Goal: Task Accomplishment & Management: Use online tool/utility

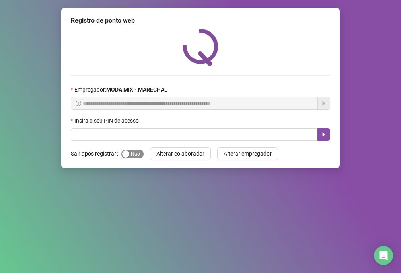
click at [133, 157] on span "Sim Não" at bounding box center [132, 154] width 22 height 9
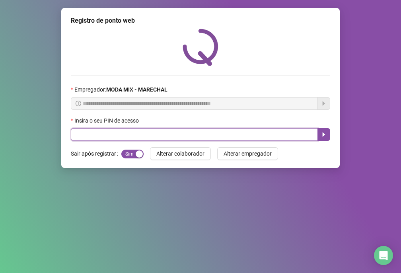
click at [144, 139] on input "text" at bounding box center [194, 134] width 247 height 13
type input "*****"
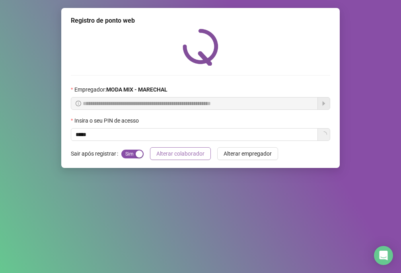
click at [175, 150] on span "Alterar colaborador" at bounding box center [181, 153] width 48 height 9
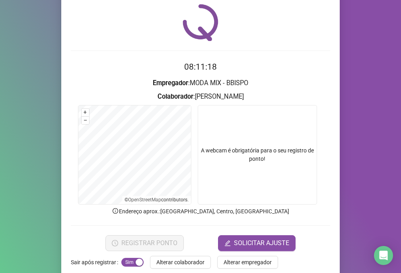
scroll to position [38, 0]
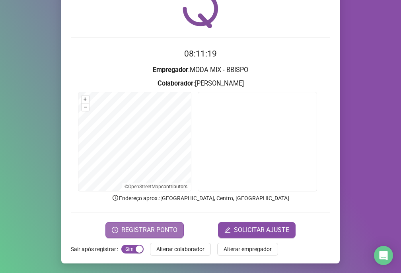
click at [128, 237] on button "REGISTRAR PONTO" at bounding box center [145, 230] width 78 height 16
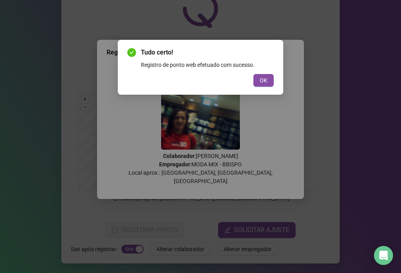
click at [268, 87] on div "Tudo certo! Registro de ponto web efetuado com sucesso. OK" at bounding box center [201, 67] width 166 height 55
click at [268, 82] on button "OK" at bounding box center [264, 80] width 20 height 13
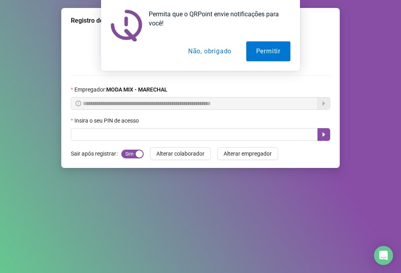
click at [190, 48] on button "Não, obrigado" at bounding box center [209, 51] width 63 height 20
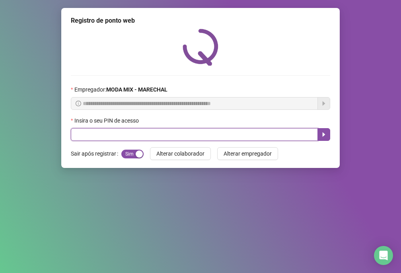
click at [79, 139] on input "text" at bounding box center [194, 134] width 247 height 13
type input "*****"
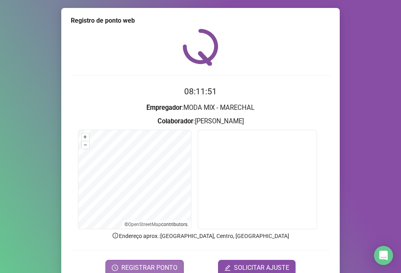
click at [155, 266] on span "REGISTRAR PONTO" at bounding box center [149, 268] width 56 height 10
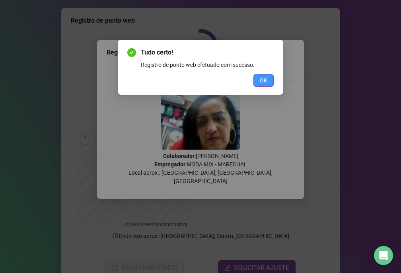
click at [262, 80] on span "OK" at bounding box center [264, 80] width 8 height 9
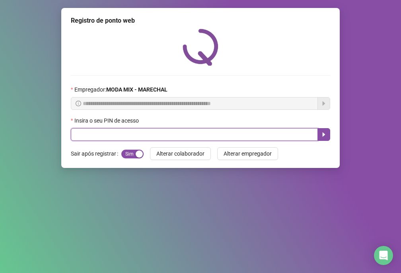
click at [216, 133] on input "text" at bounding box center [194, 134] width 247 height 13
type input "*****"
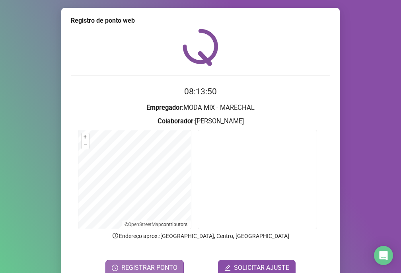
click at [161, 262] on button "REGISTRAR PONTO" at bounding box center [145, 268] width 78 height 16
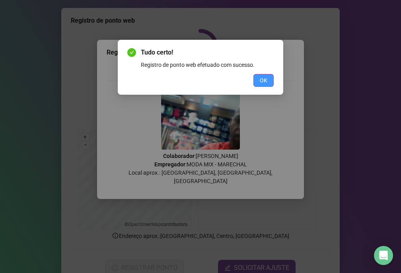
click at [268, 83] on button "OK" at bounding box center [264, 80] width 20 height 13
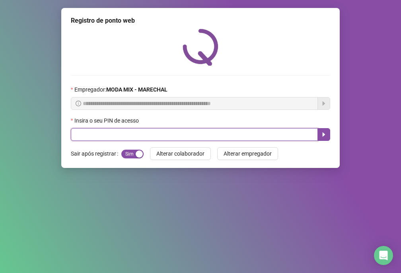
drag, startPoint x: 252, startPoint y: 133, endPoint x: 235, endPoint y: 129, distance: 17.0
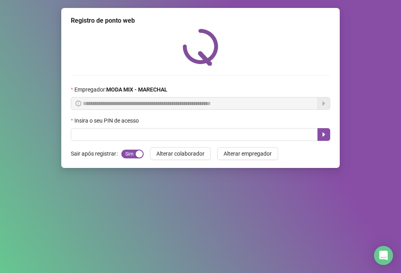
drag, startPoint x: 235, startPoint y: 129, endPoint x: 224, endPoint y: 127, distance: 11.4
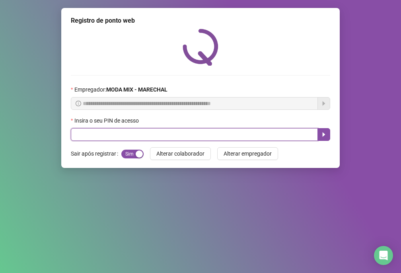
drag, startPoint x: 224, startPoint y: 127, endPoint x: 223, endPoint y: 133, distance: 6.1
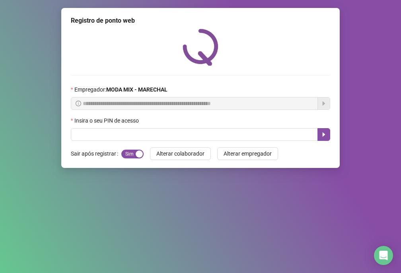
drag, startPoint x: 223, startPoint y: 133, endPoint x: 404, endPoint y: 59, distance: 195.6
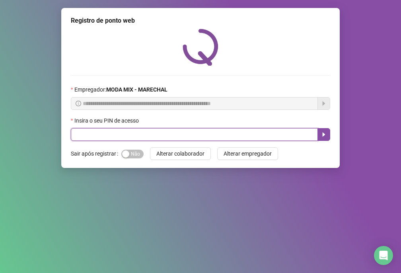
click at [288, 132] on input "text" at bounding box center [194, 134] width 247 height 13
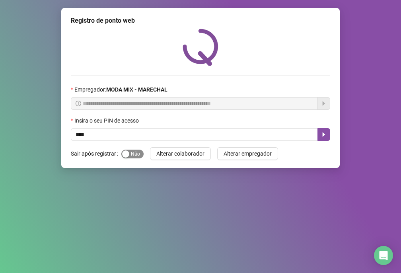
click at [124, 155] on div "button" at bounding box center [125, 154] width 7 height 7
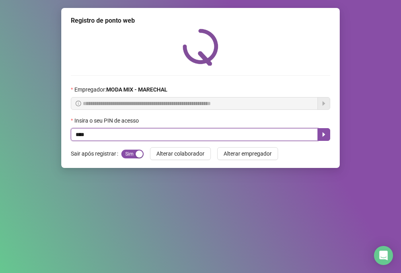
click at [153, 135] on input "****" at bounding box center [194, 134] width 247 height 13
type input "*****"
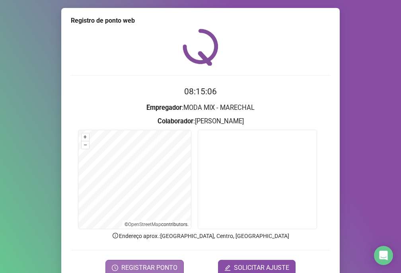
click at [140, 263] on span "REGISTRAR PONTO" at bounding box center [149, 268] width 56 height 10
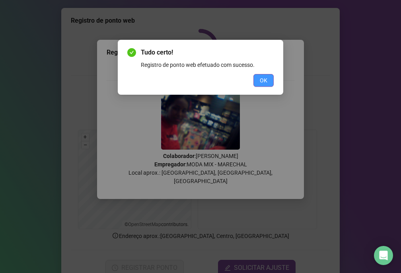
click at [268, 84] on button "OK" at bounding box center [264, 80] width 20 height 13
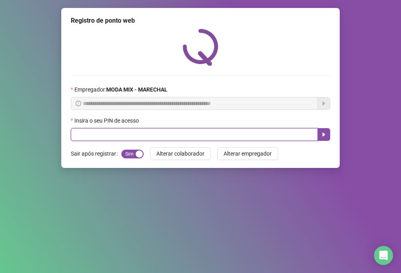
click at [311, 134] on input "text" at bounding box center [194, 134] width 247 height 13
type input "*****"
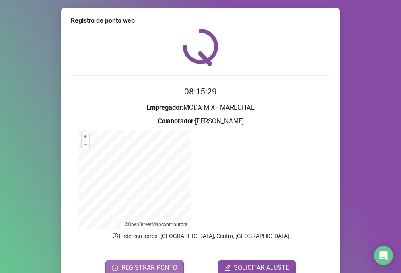
click at [170, 264] on span "REGISTRAR PONTO" at bounding box center [149, 268] width 56 height 10
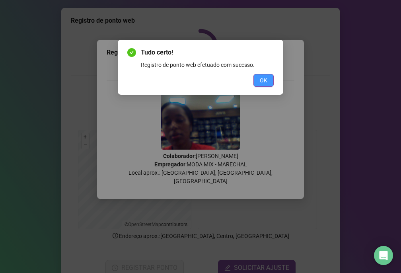
click at [266, 79] on span "OK" at bounding box center [264, 80] width 8 height 9
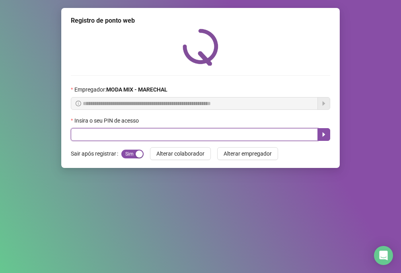
click at [245, 131] on input "text" at bounding box center [194, 134] width 247 height 13
type input "*****"
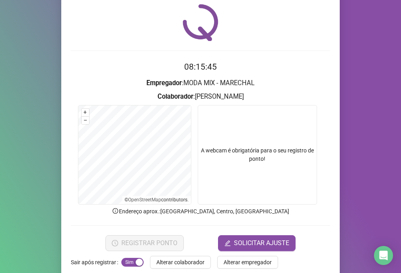
scroll to position [38, 0]
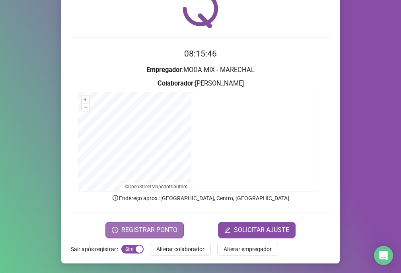
click at [163, 232] on span "REGISTRAR PONTO" at bounding box center [149, 230] width 56 height 10
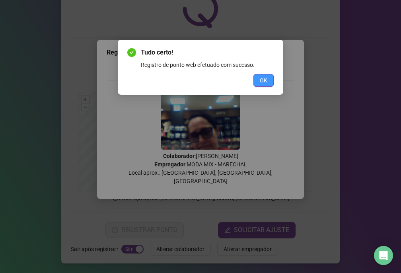
click at [258, 82] on button "OK" at bounding box center [264, 80] width 20 height 13
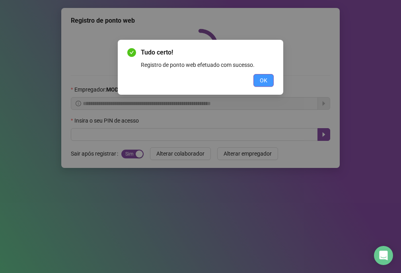
scroll to position [0, 0]
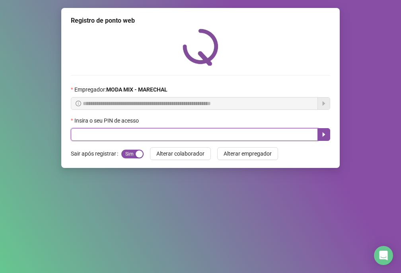
click at [198, 141] on input "text" at bounding box center [194, 134] width 247 height 13
type input "*****"
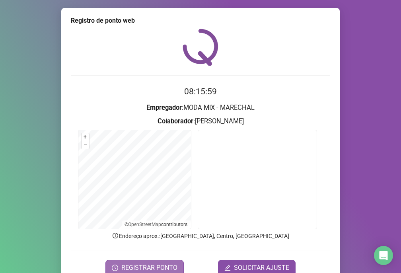
click at [127, 265] on span "REGISTRAR PONTO" at bounding box center [149, 268] width 56 height 10
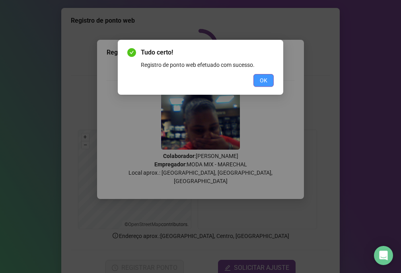
click at [260, 83] on span "OK" at bounding box center [264, 80] width 8 height 9
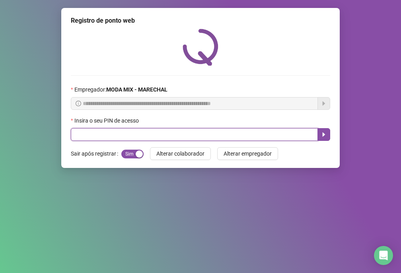
click at [86, 135] on input "text" at bounding box center [194, 134] width 247 height 13
type input "*****"
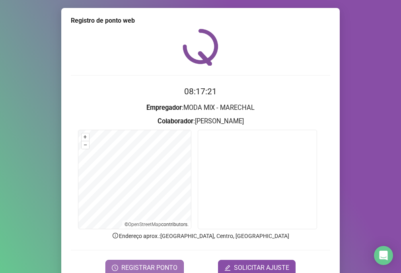
click at [142, 261] on button "REGISTRAR PONTO" at bounding box center [145, 268] width 78 height 16
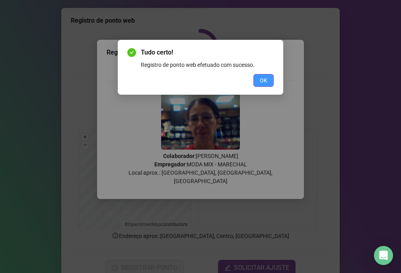
click at [257, 78] on button "OK" at bounding box center [264, 80] width 20 height 13
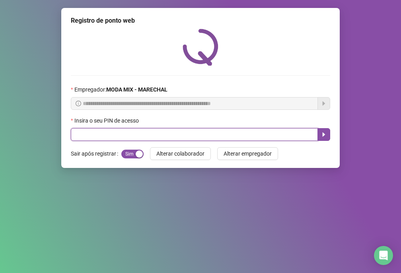
click at [81, 139] on input "text" at bounding box center [194, 134] width 247 height 13
type input "*****"
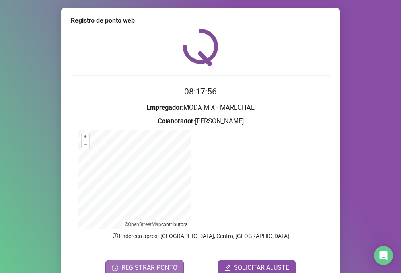
click at [142, 268] on span "REGISTRAR PONTO" at bounding box center [149, 268] width 56 height 10
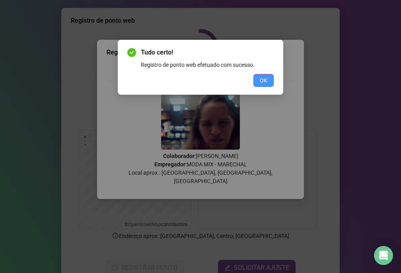
click at [265, 80] on span "OK" at bounding box center [264, 80] width 8 height 9
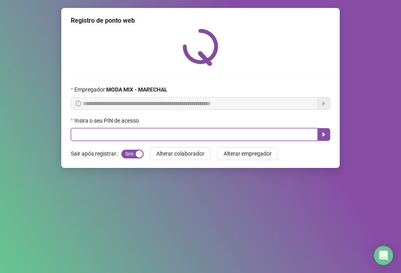
click at [113, 133] on input "text" at bounding box center [194, 134] width 247 height 13
type input "*****"
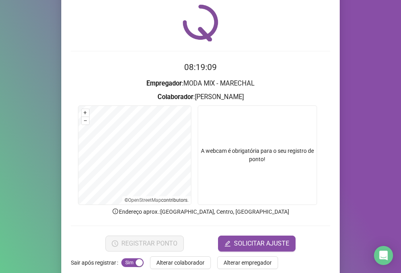
scroll to position [38, 0]
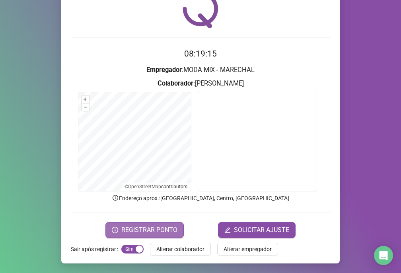
click at [139, 227] on span "REGISTRAR PONTO" at bounding box center [149, 230] width 56 height 10
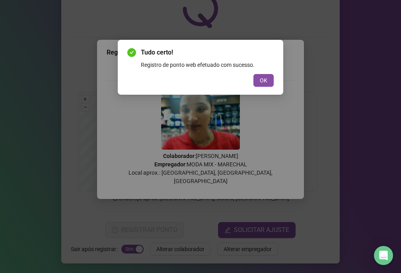
click at [264, 83] on span "OK" at bounding box center [264, 80] width 8 height 9
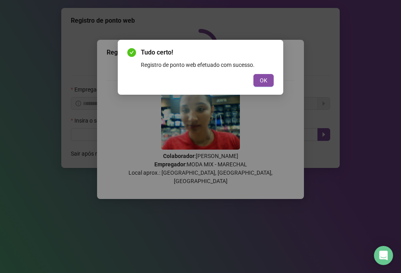
scroll to position [0, 0]
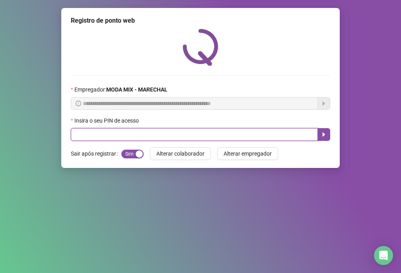
click at [136, 136] on input "text" at bounding box center [194, 134] width 247 height 13
type input "*****"
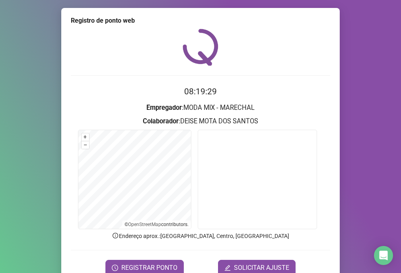
scroll to position [38, 0]
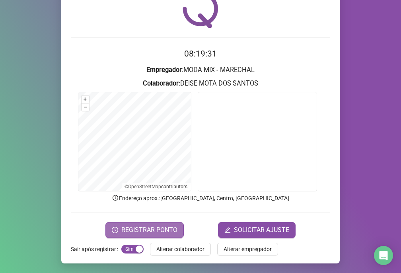
click at [137, 234] on span "REGISTRAR PONTO" at bounding box center [149, 230] width 56 height 10
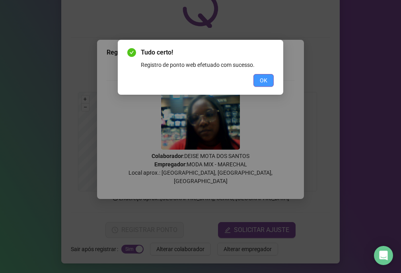
click at [258, 81] on button "OK" at bounding box center [264, 80] width 20 height 13
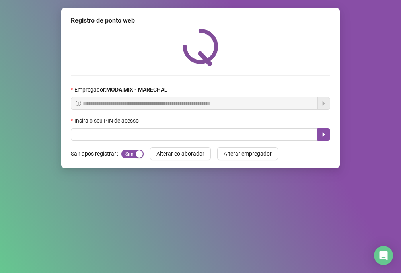
scroll to position [0, 0]
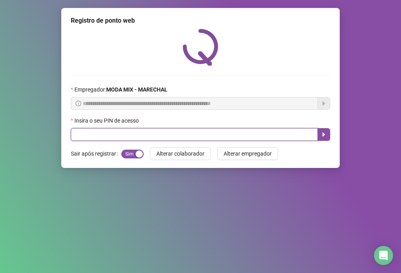
click at [238, 131] on input "text" at bounding box center [194, 134] width 247 height 13
type input "*****"
click at [326, 128] on button "button" at bounding box center [324, 134] width 13 height 13
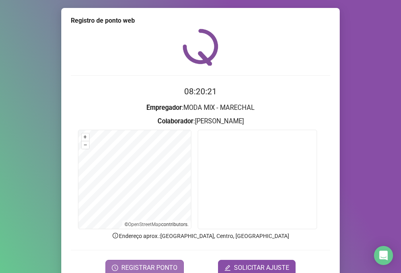
click at [163, 269] on span "REGISTRAR PONTO" at bounding box center [149, 268] width 56 height 10
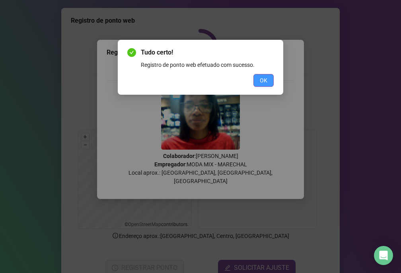
click at [265, 78] on span "OK" at bounding box center [264, 80] width 8 height 9
